Goal: Unclear

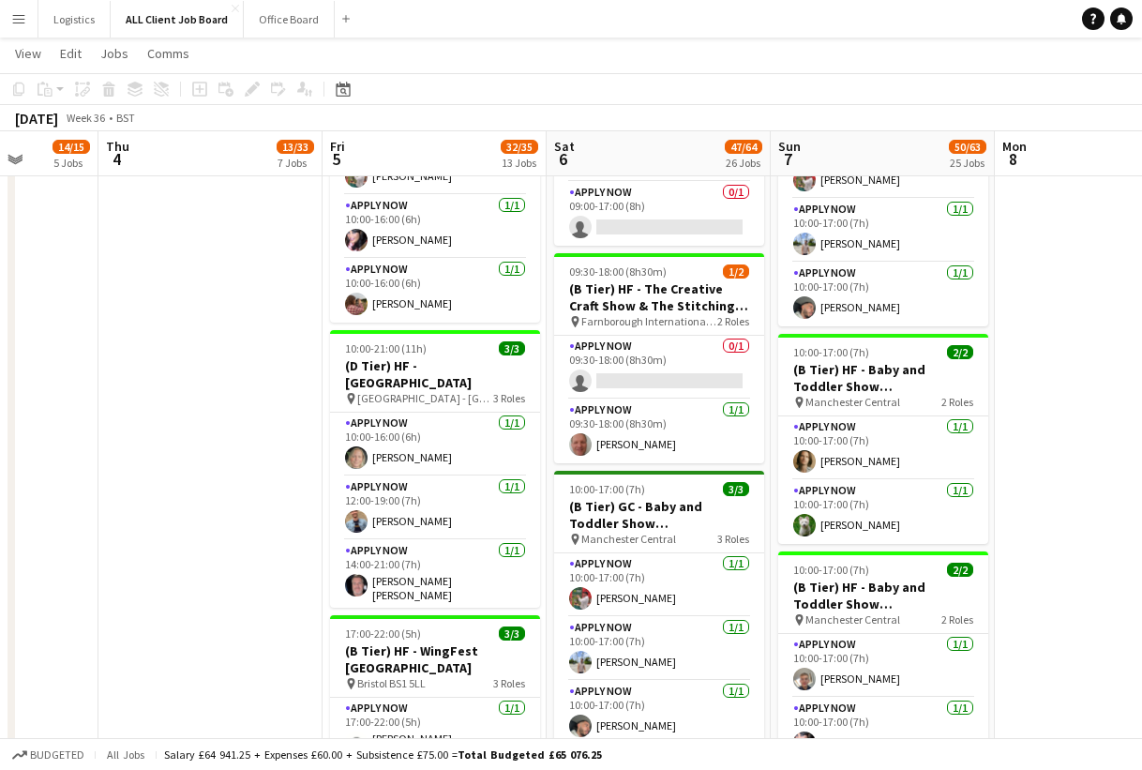
scroll to position [43, 0]
